Goal: Information Seeking & Learning: Learn about a topic

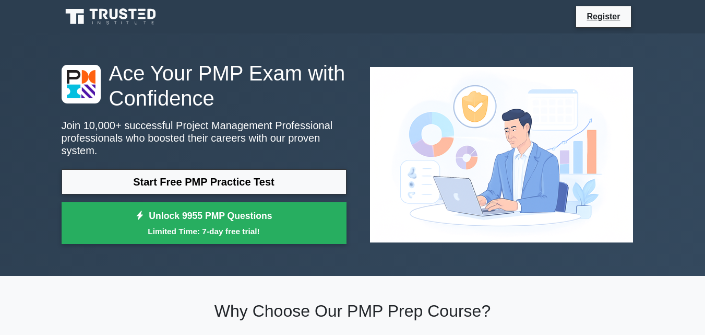
click at [158, 170] on link "Start Free PMP Practice Test" at bounding box center [204, 181] width 285 height 25
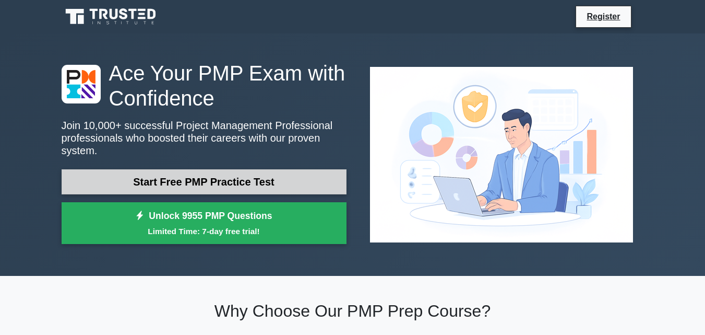
click at [221, 175] on link "Start Free PMP Practice Test" at bounding box center [204, 181] width 285 height 25
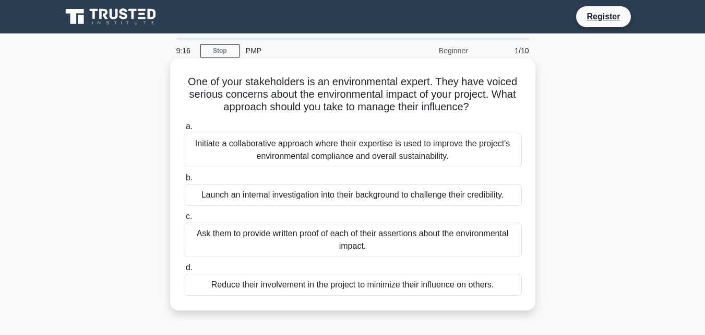
click at [360, 152] on div "Initiate a collaborative approach where their expertise is used to improve the …" at bounding box center [353, 150] width 338 height 34
click at [184, 130] on input "a. Initiate a collaborative approach where their expertise is used to improve t…" at bounding box center [184, 126] width 0 height 7
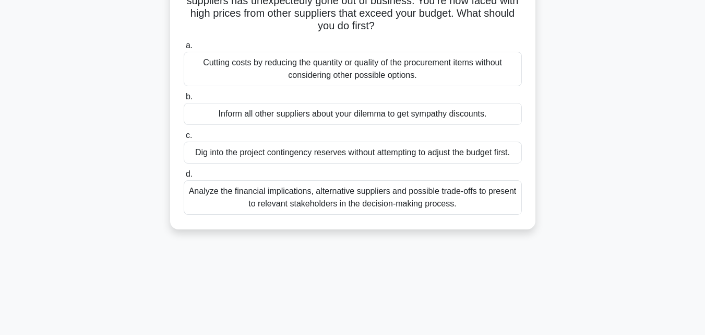
scroll to position [104, 0]
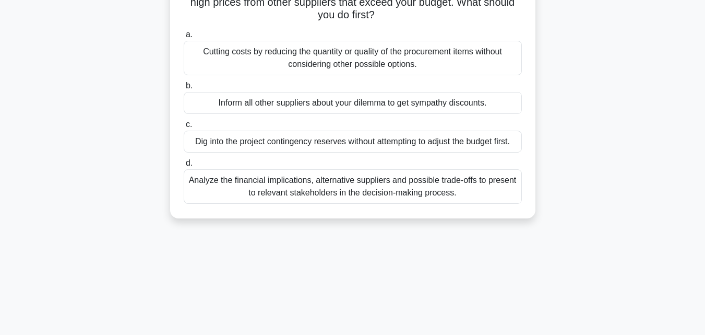
click at [354, 61] on div "Cutting costs by reducing the quantity or quality of the procurement items with…" at bounding box center [353, 58] width 338 height 34
click at [184, 38] on input "a. Cutting costs by reducing the quantity or quality of the procurement items w…" at bounding box center [184, 34] width 0 height 7
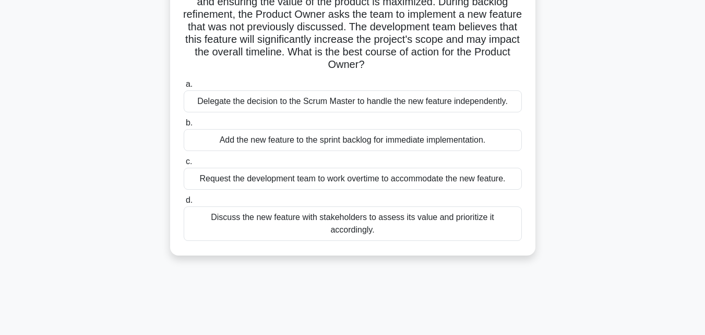
scroll to position [0, 0]
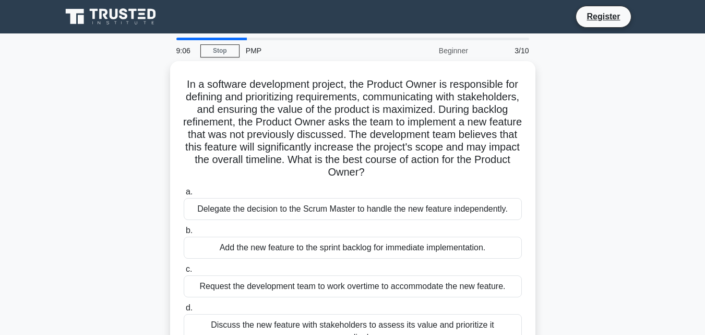
click at [203, 39] on div at bounding box center [211, 39] width 70 height 3
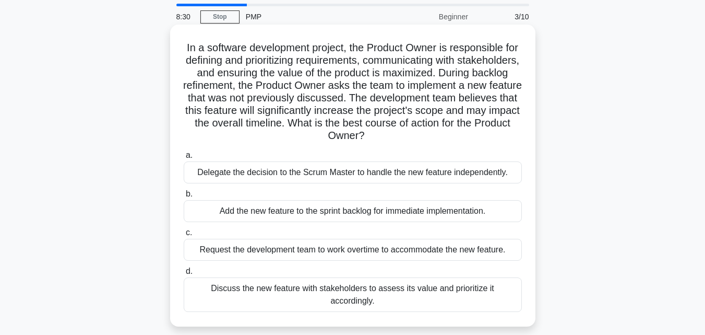
scroll to position [52, 0]
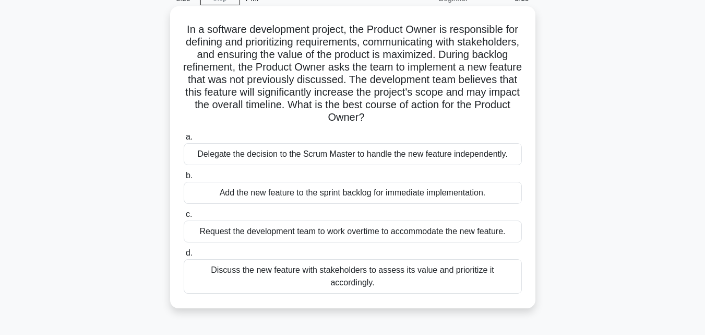
click at [442, 271] on div "Discuss the new feature with stakeholders to assess its value and prioritize it…" at bounding box center [353, 276] width 338 height 34
click at [184, 256] on input "d. Discuss the new feature with stakeholders to assess its value and prioritize…" at bounding box center [184, 253] width 0 height 7
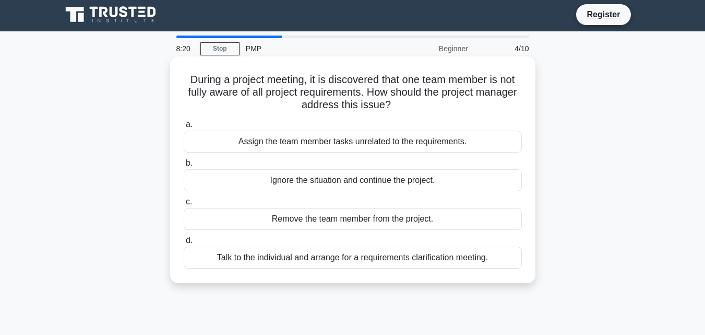
scroll to position [0, 0]
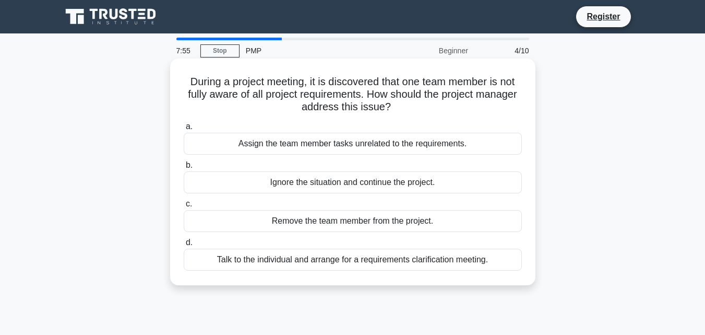
click at [409, 260] on div "Talk to the individual and arrange for a requirements clarification meeting." at bounding box center [353, 259] width 338 height 22
click at [184, 246] on input "d. Talk to the individual and arrange for a requirements clarification meeting." at bounding box center [184, 242] width 0 height 7
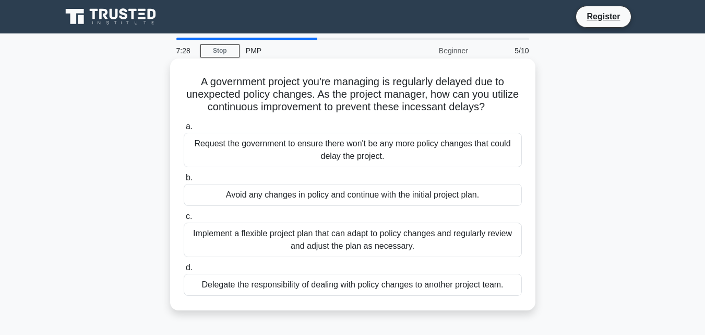
click at [391, 238] on div "Implement a flexible project plan that can adapt to policy changes and regularl…" at bounding box center [353, 239] width 338 height 34
click at [184, 220] on input "c. Implement a flexible project plan that can adapt to policy changes and regul…" at bounding box center [184, 216] width 0 height 7
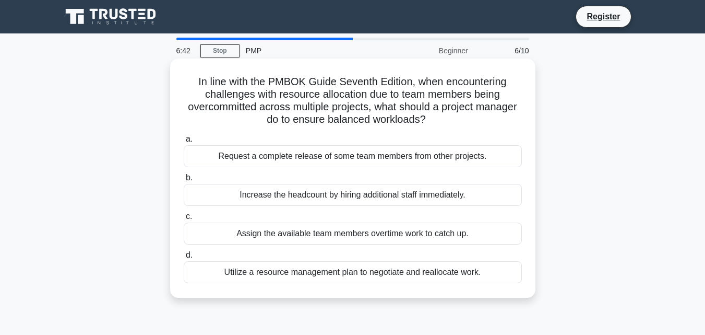
click at [413, 278] on div "Utilize a resource management plan to negotiate and reallocate work." at bounding box center [353, 272] width 338 height 22
click at [184, 258] on input "d. Utilize a resource management plan to negotiate and reallocate work." at bounding box center [184, 255] width 0 height 7
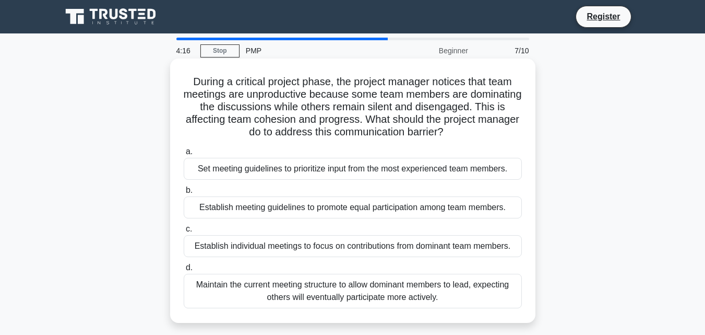
click at [334, 211] on div "Establish meeting guidelines to promote equal participation among team members." at bounding box center [353, 207] width 338 height 22
click at [184, 194] on input "b. Establish meeting guidelines to promote equal participation among team membe…" at bounding box center [184, 190] width 0 height 7
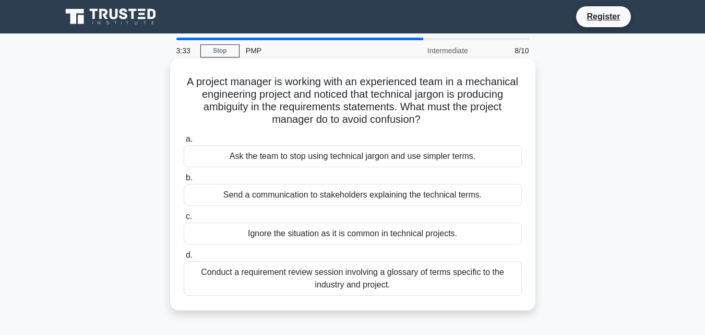
click at [424, 286] on div "Conduct a requirement review session involving a glossary of terms specific to …" at bounding box center [353, 278] width 338 height 34
click at [184, 258] on input "d. Conduct a requirement review session involving a glossary of terms specific …" at bounding box center [184, 255] width 0 height 7
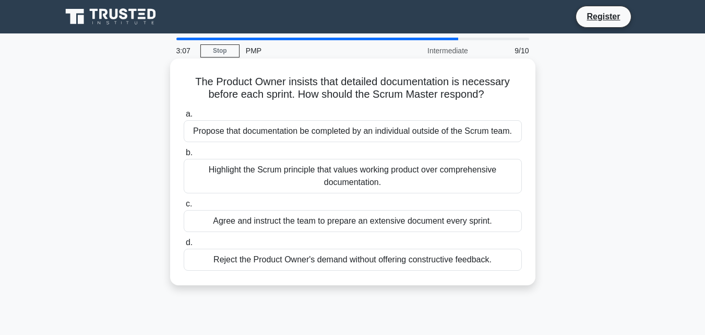
click at [431, 181] on div "Highlight the Scrum principle that values working product over comprehensive do…" at bounding box center [353, 176] width 338 height 34
click at [184, 156] on input "b. Highlight the Scrum principle that values working product over comprehensive…" at bounding box center [184, 152] width 0 height 7
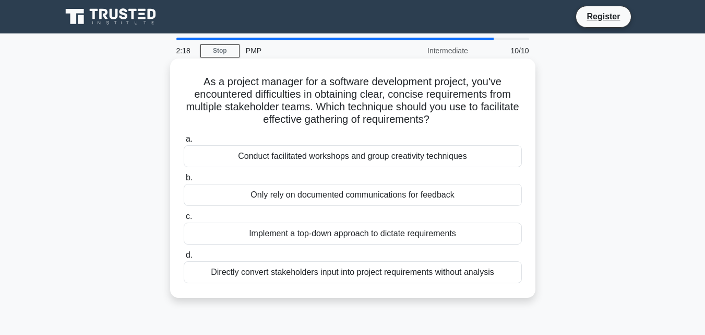
click at [362, 160] on div "Conduct facilitated workshops and group creativity techniques" at bounding box center [353, 156] width 338 height 22
click at [184, 143] on input "a. Conduct facilitated workshops and group creativity techniques" at bounding box center [184, 139] width 0 height 7
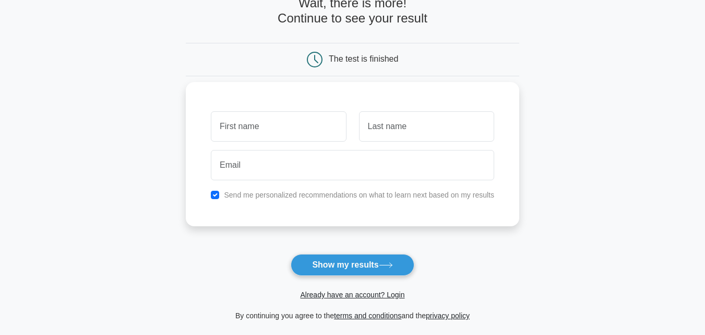
scroll to position [157, 0]
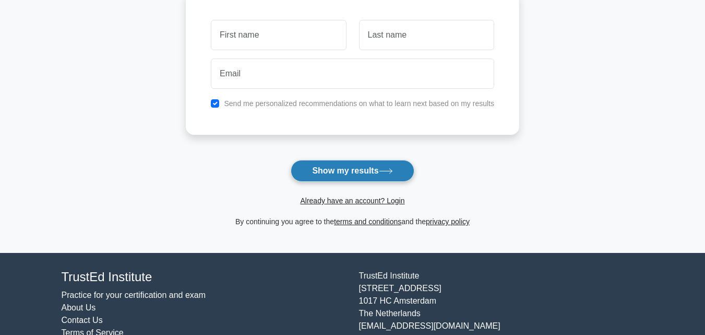
click at [367, 174] on button "Show my results" at bounding box center [352, 171] width 123 height 22
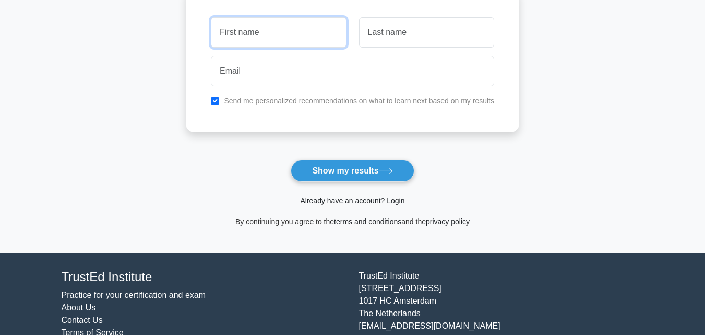
click at [321, 32] on input "text" at bounding box center [278, 32] width 135 height 30
type input "k"
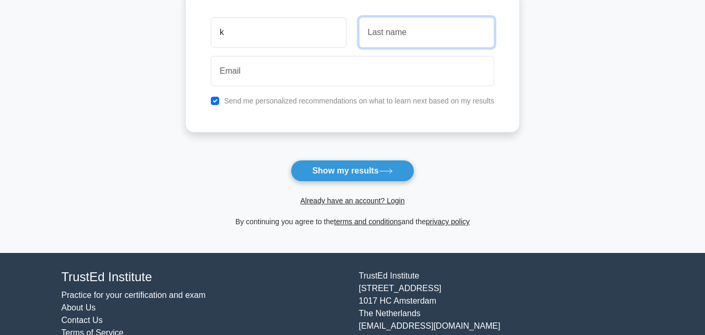
click at [376, 32] on input "text" at bounding box center [426, 32] width 135 height 30
type input "i"
click at [217, 101] on input "checkbox" at bounding box center [215, 101] width 8 height 8
checkbox input "false"
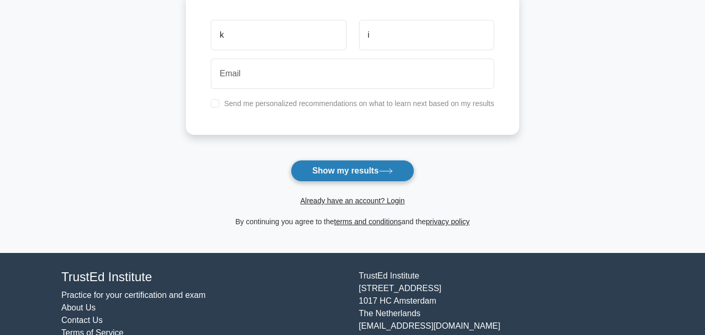
click at [341, 164] on button "Show my results" at bounding box center [352, 171] width 123 height 22
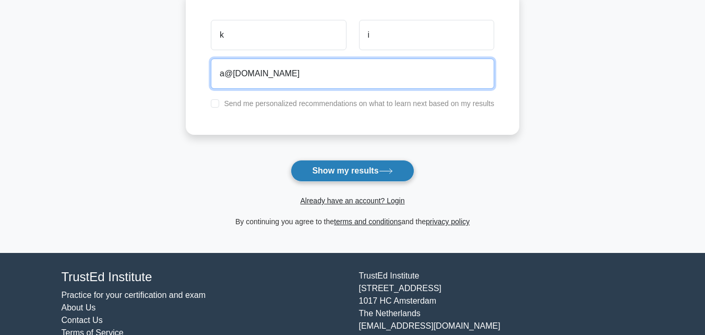
type input "a@gmail.com"
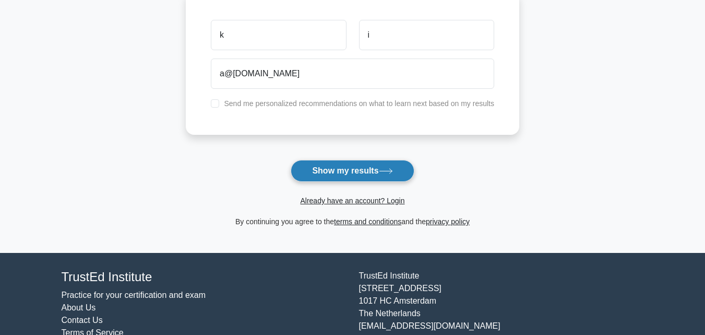
click at [359, 171] on button "Show my results" at bounding box center [352, 171] width 123 height 22
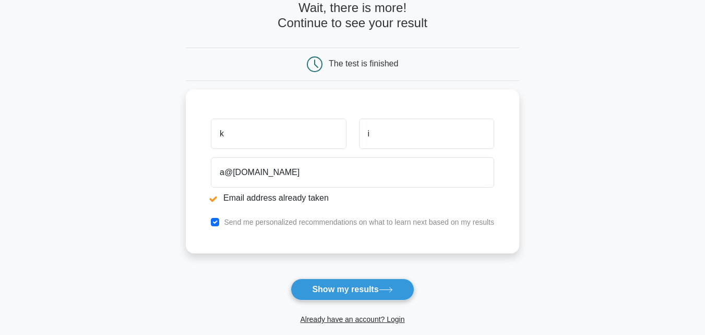
scroll to position [92, 0]
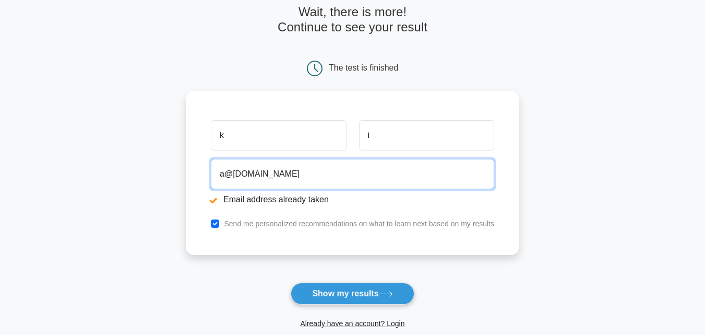
click at [225, 175] on input "a@[DOMAIN_NAME]" at bounding box center [352, 174] width 283 height 30
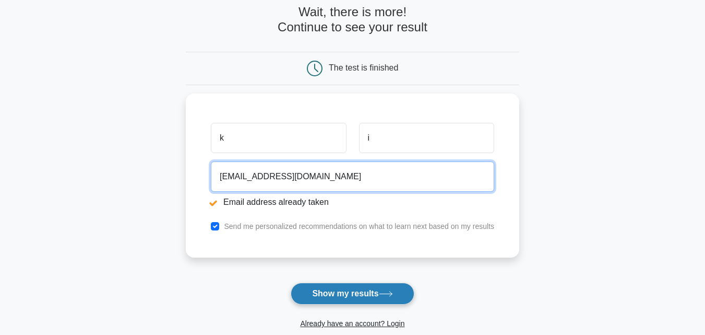
type input "ab1@gmail.com"
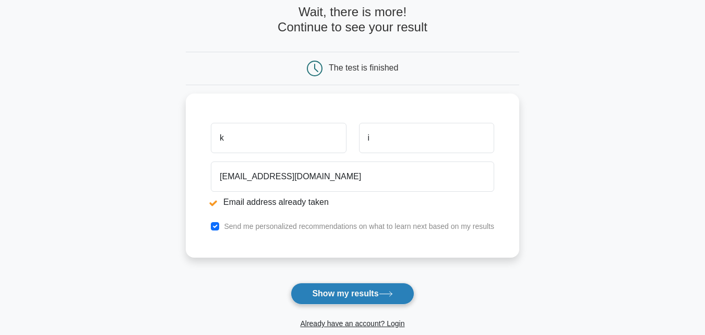
click at [363, 290] on button "Show my results" at bounding box center [352, 293] width 123 height 22
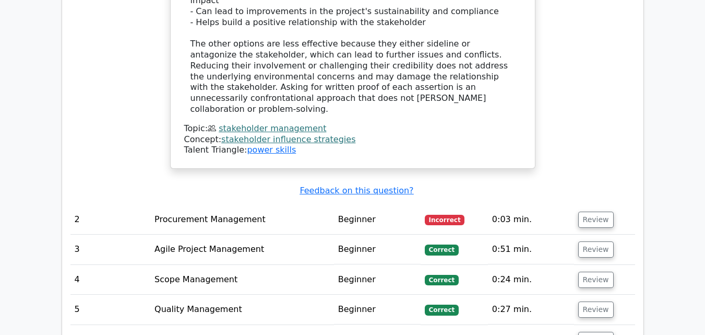
scroll to position [1305, 0]
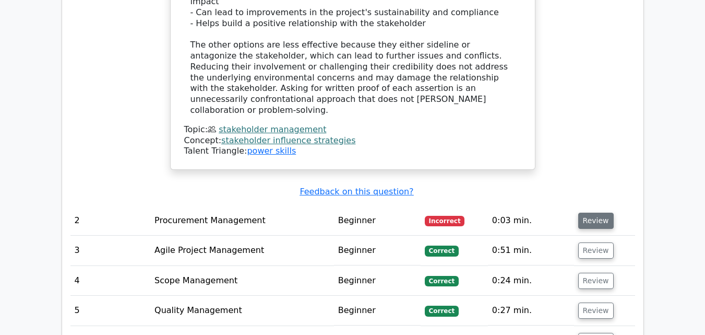
click at [589, 212] on button "Review" at bounding box center [595, 220] width 35 height 16
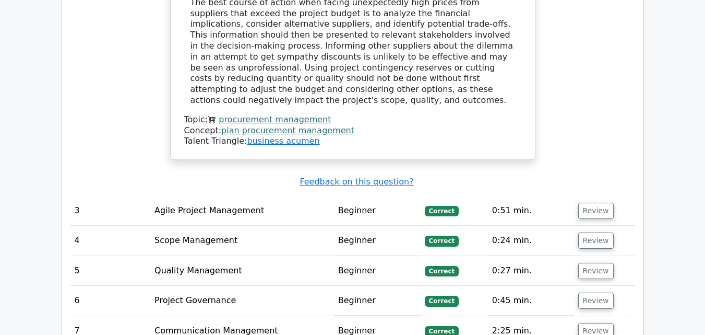
scroll to position [1879, 0]
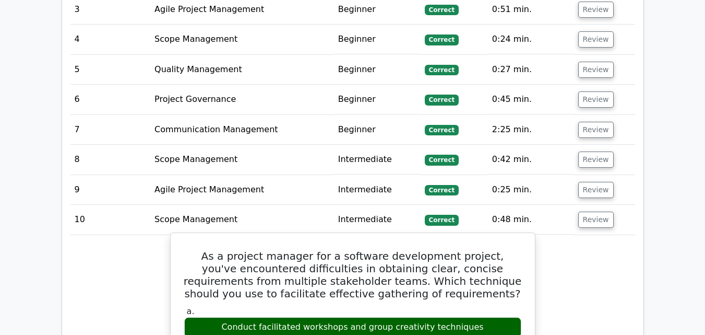
scroll to position [2088, 0]
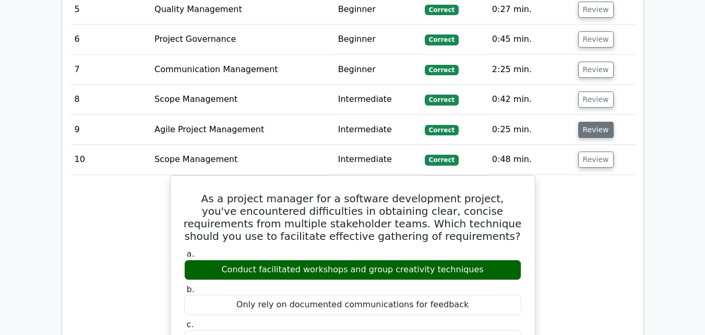
click at [596, 122] on button "Review" at bounding box center [595, 130] width 35 height 16
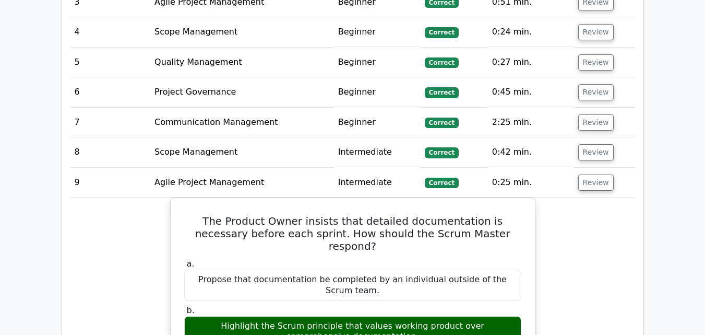
scroll to position [1984, 0]
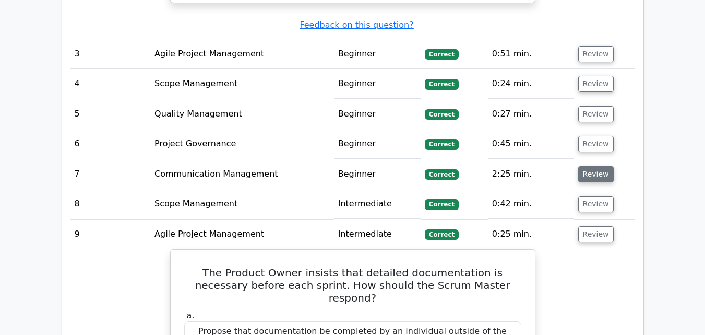
click at [594, 166] on button "Review" at bounding box center [595, 174] width 35 height 16
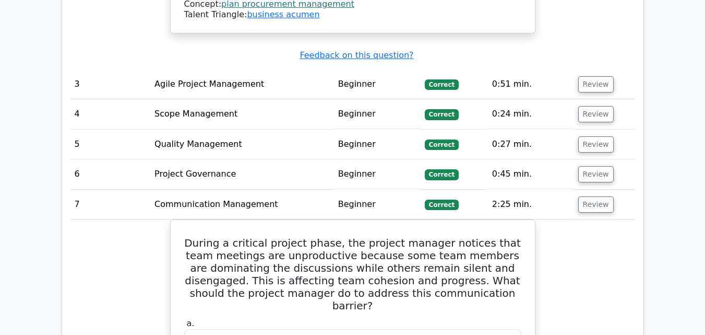
scroll to position [1932, 0]
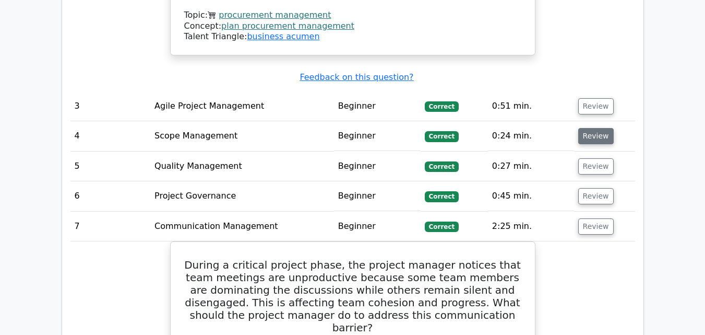
click at [593, 128] on button "Review" at bounding box center [595, 136] width 35 height 16
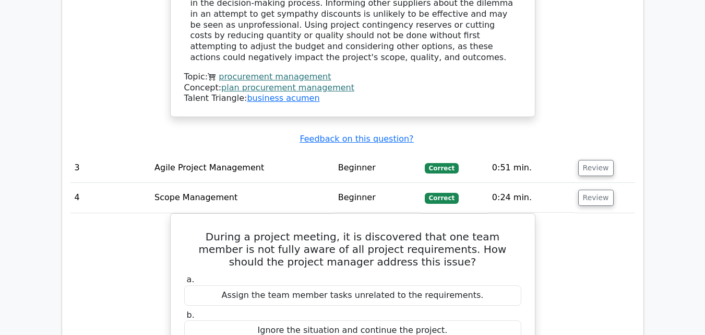
scroll to position [1775, 0]
